Goal: Information Seeking & Learning: Learn about a topic

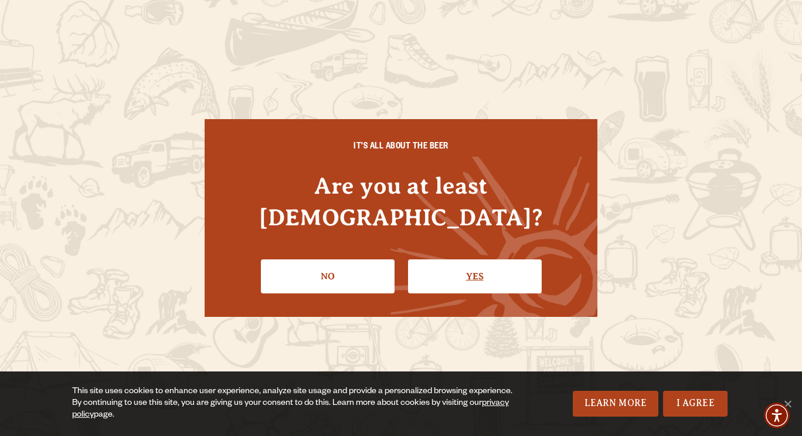
click at [484, 259] on link "Yes" at bounding box center [475, 276] width 134 height 34
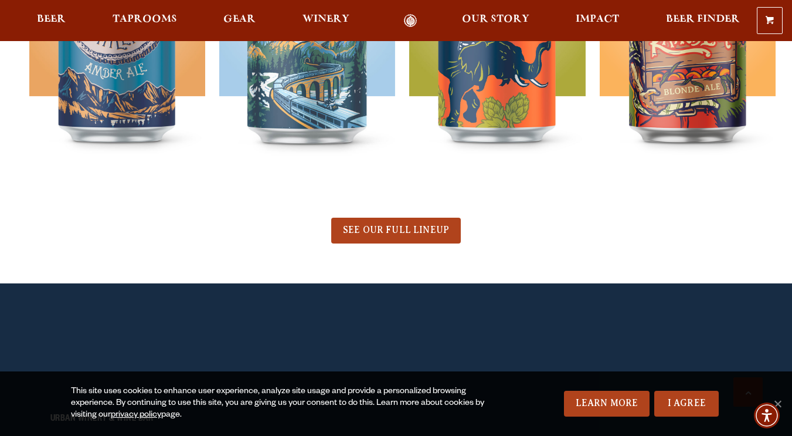
scroll to position [639, 0]
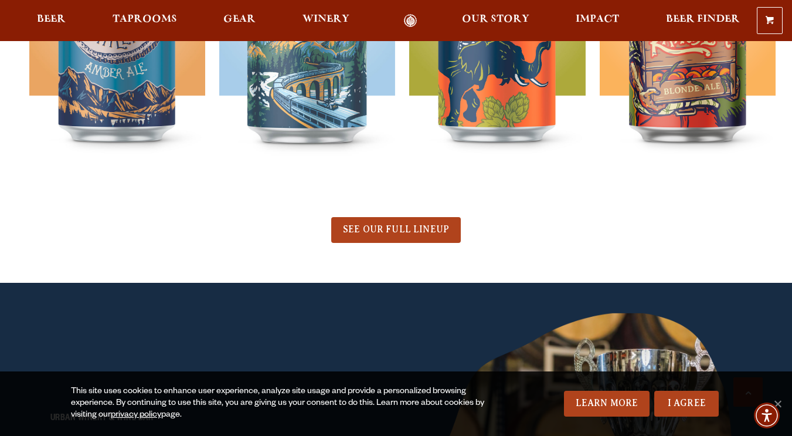
click at [397, 230] on span "SEE OUR FULL LINEUP" at bounding box center [396, 229] width 106 height 11
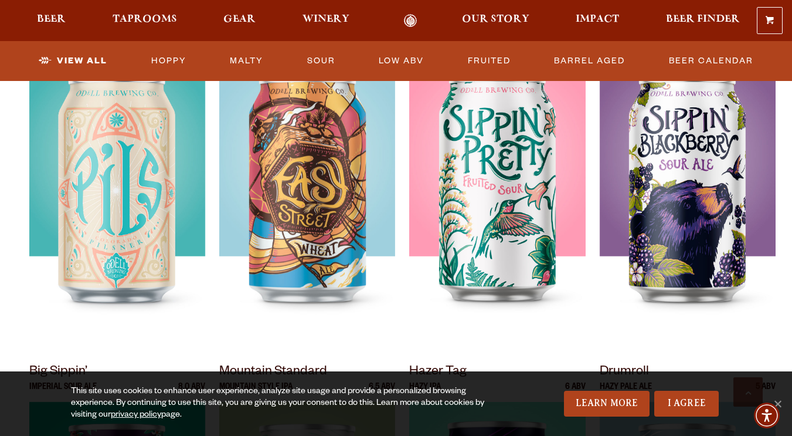
scroll to position [920, 0]
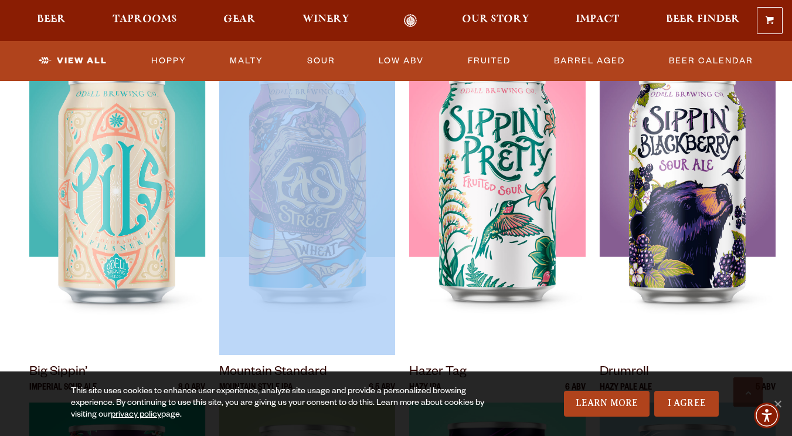
drag, startPoint x: 399, startPoint y: 223, endPoint x: 409, endPoint y: 301, distance: 78.6
click at [409, 301] on ul "Kernel Lager 4.7 ABV 90 Shilling Ale Amber Ale 5.3 ABV IPA IPA 7.0 ABV" at bounding box center [395, 196] width 733 height 1056
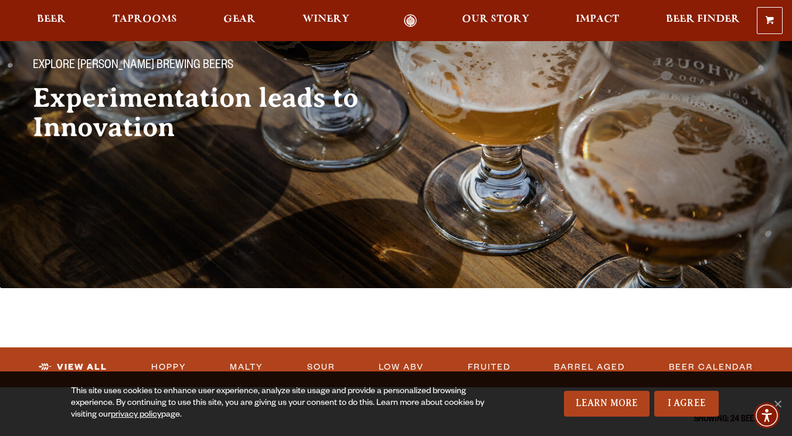
scroll to position [0, 0]
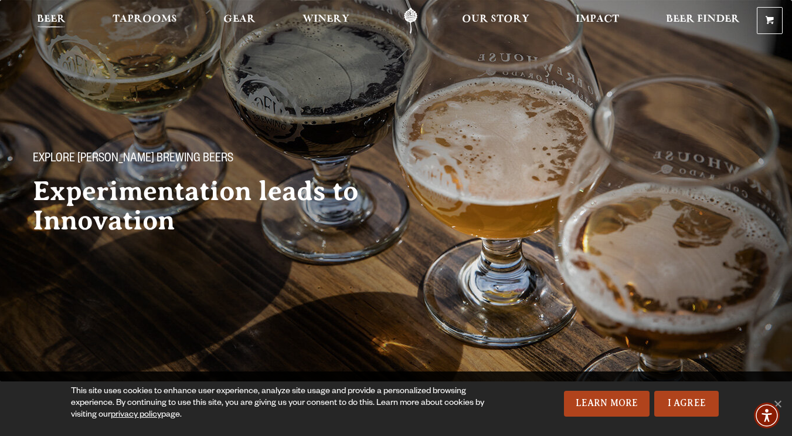
click at [56, 22] on span "Beer" at bounding box center [51, 19] width 29 height 9
